Goal: Task Accomplishment & Management: Complete application form

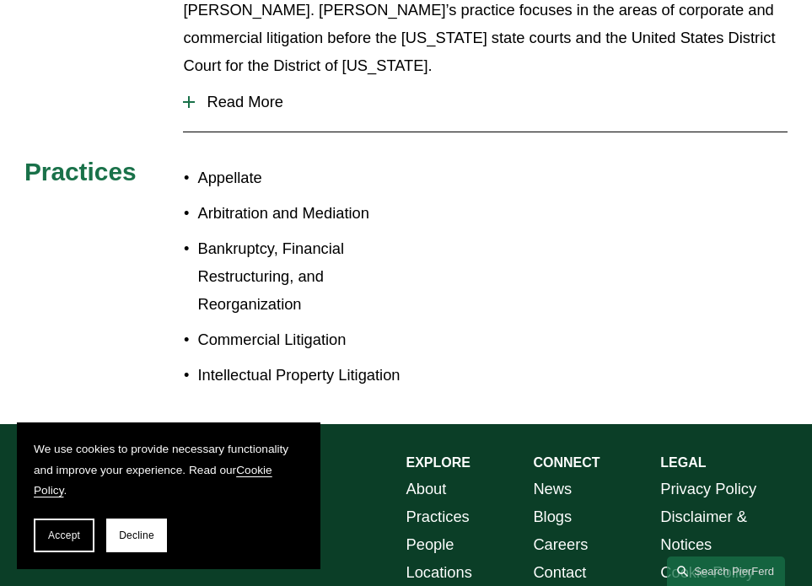
scroll to position [675, 0]
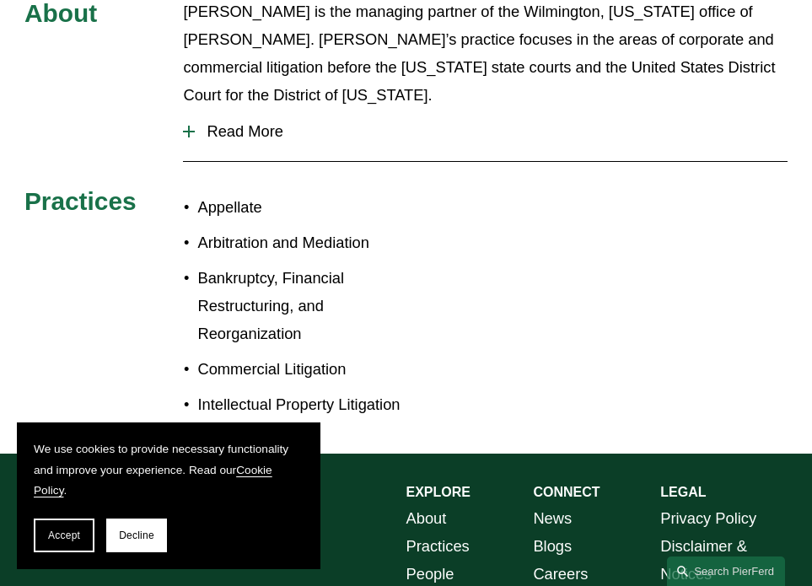
click at [185, 126] on div at bounding box center [189, 132] width 12 height 12
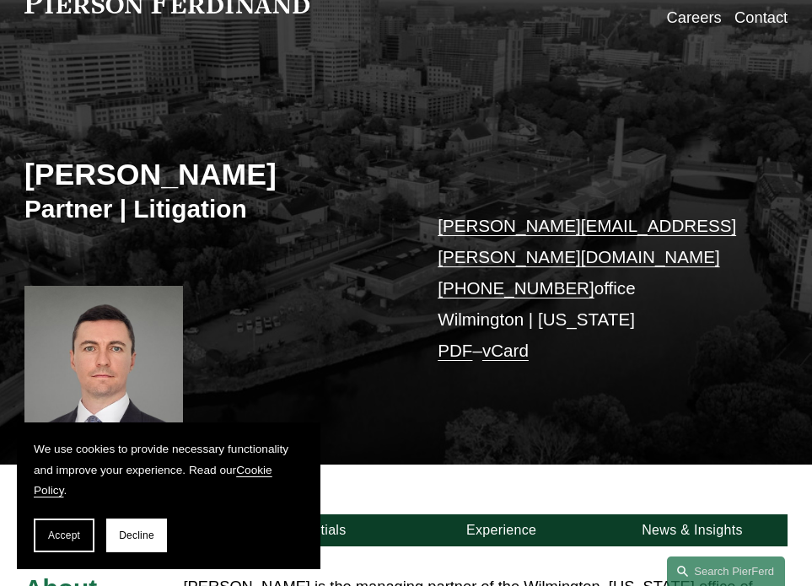
scroll to position [0, 0]
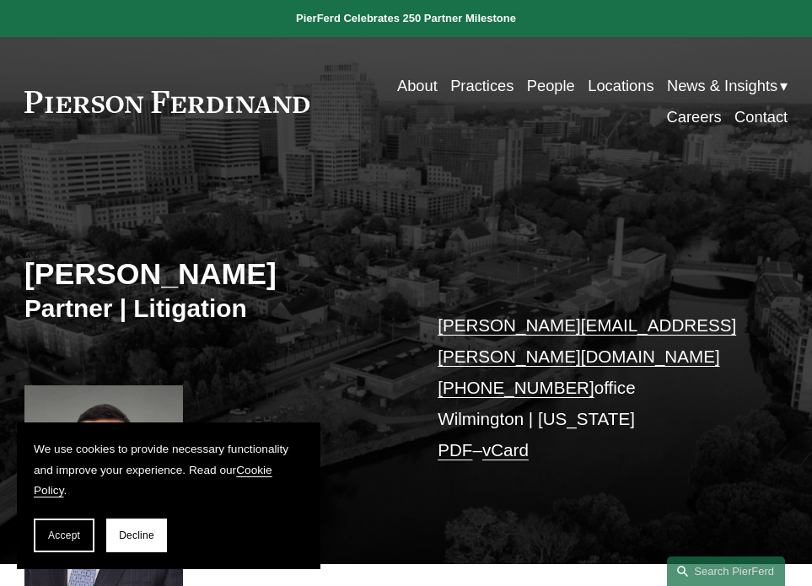
click at [682, 127] on link "Careers" at bounding box center [694, 117] width 55 height 31
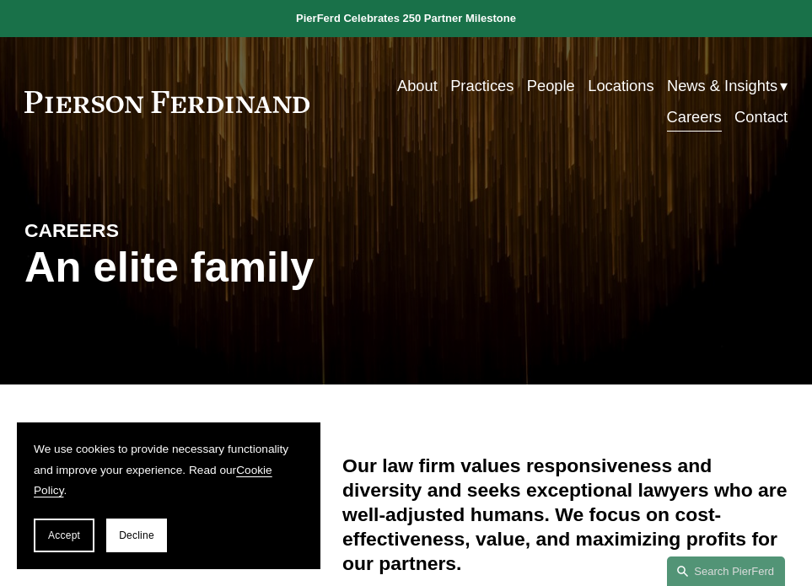
click at [694, 115] on link "Careers" at bounding box center [694, 117] width 55 height 31
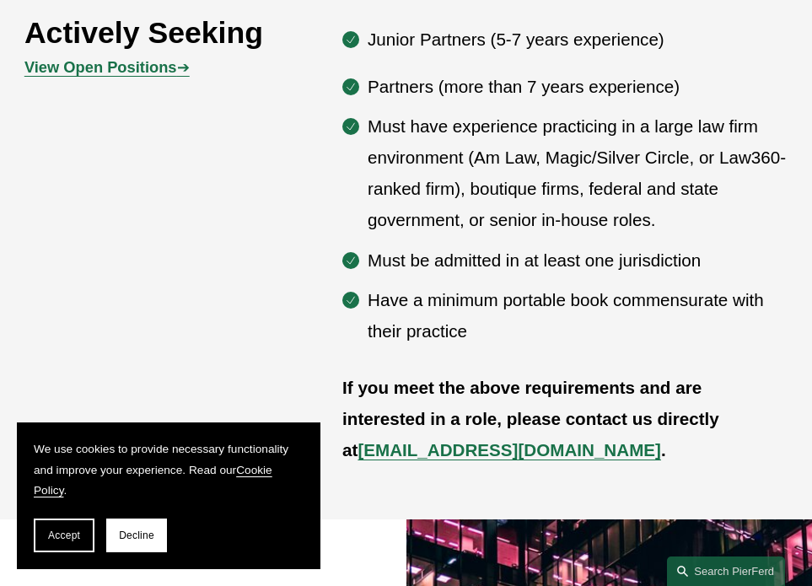
scroll to position [675, 0]
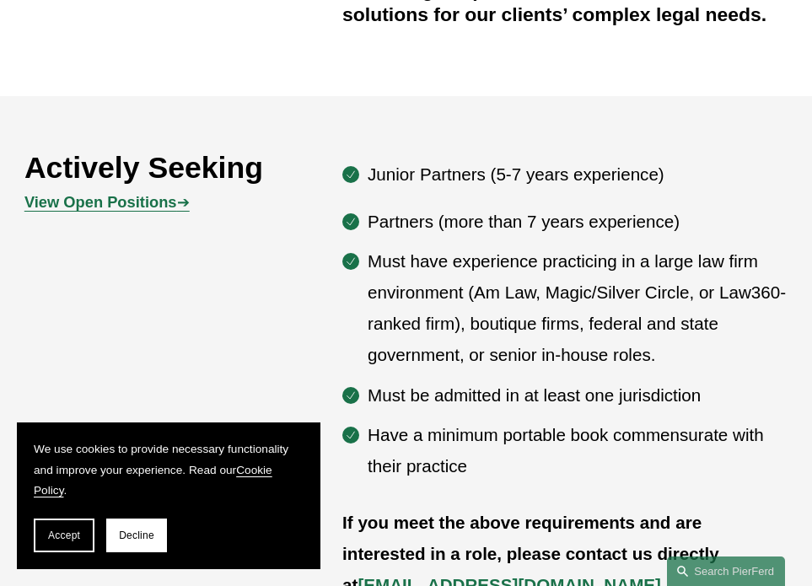
click at [132, 207] on strong "View Open Positions" at bounding box center [100, 202] width 153 height 18
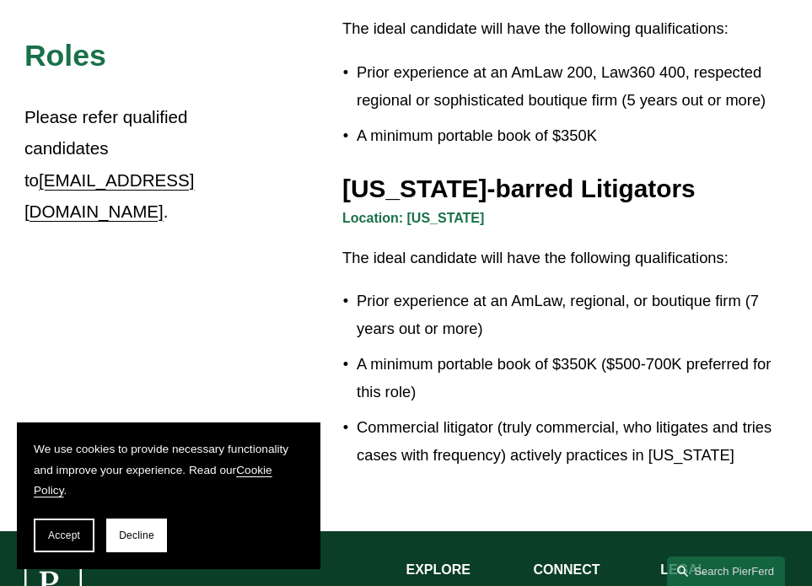
scroll to position [2868, 0]
